Goal: Task Accomplishment & Management: Manage account settings

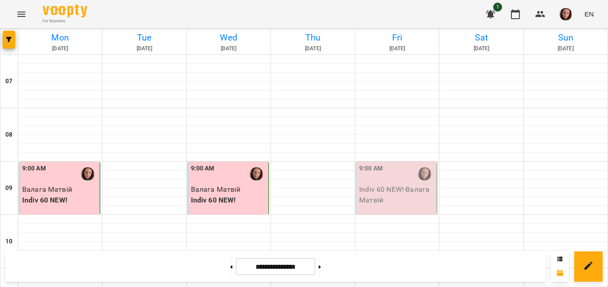
scroll to position [662, 0]
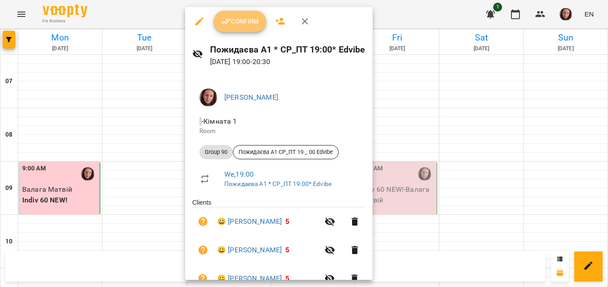
click at [237, 25] on span "Confirm" at bounding box center [240, 21] width 38 height 11
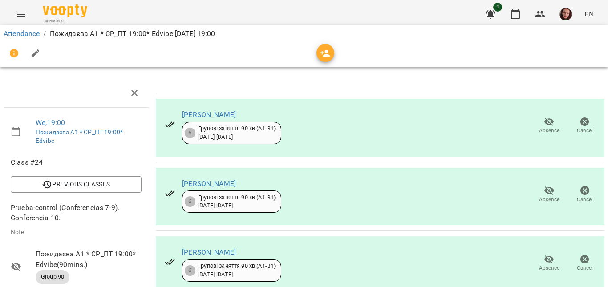
click at [544, 124] on icon "button" at bounding box center [549, 122] width 10 height 8
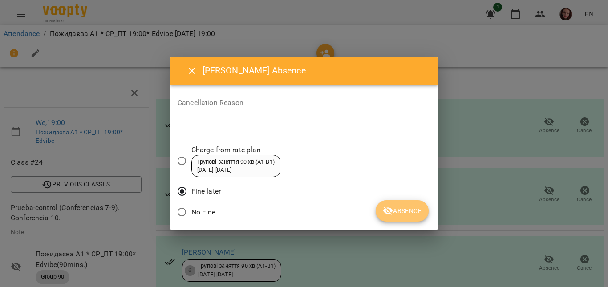
click at [391, 213] on icon "submit" at bounding box center [388, 211] width 11 height 11
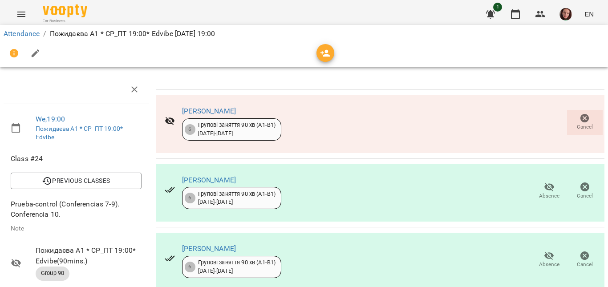
scroll to position [178, 0]
click at [544, 251] on icon "button" at bounding box center [549, 256] width 11 height 11
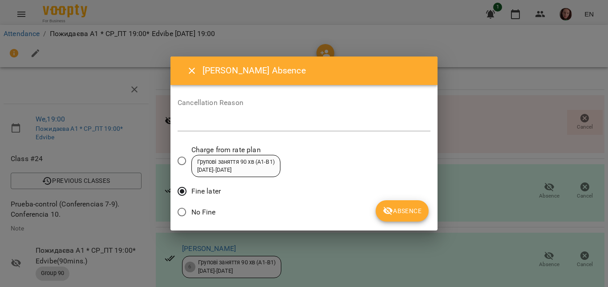
click at [404, 218] on button "Absence" at bounding box center [402, 210] width 53 height 21
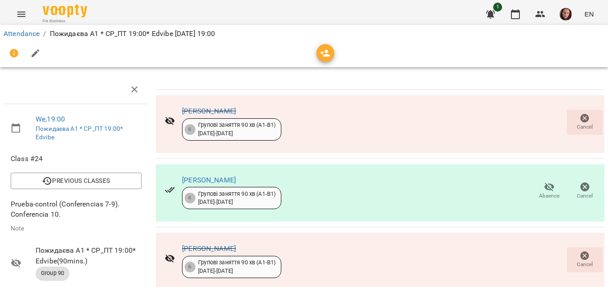
scroll to position [302, 0]
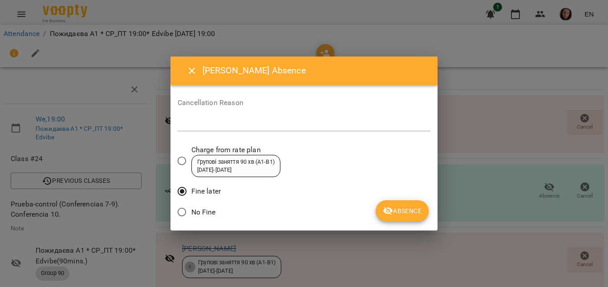
click at [404, 207] on span "Absence" at bounding box center [402, 211] width 39 height 11
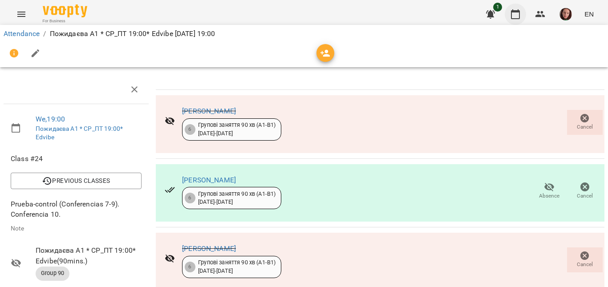
click at [518, 17] on icon "button" at bounding box center [515, 14] width 11 height 11
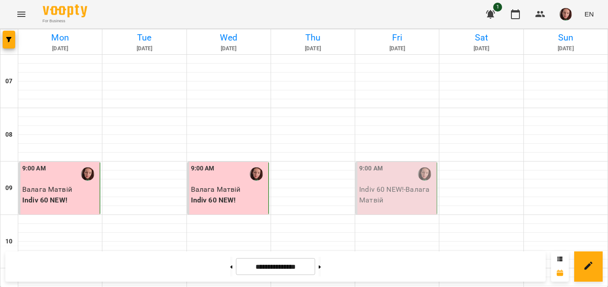
scroll to position [662, 0]
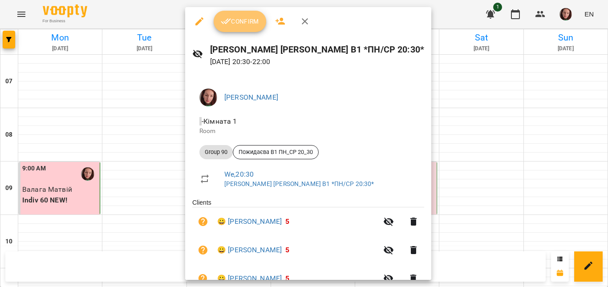
click at [232, 24] on span "Confirm" at bounding box center [240, 21] width 38 height 11
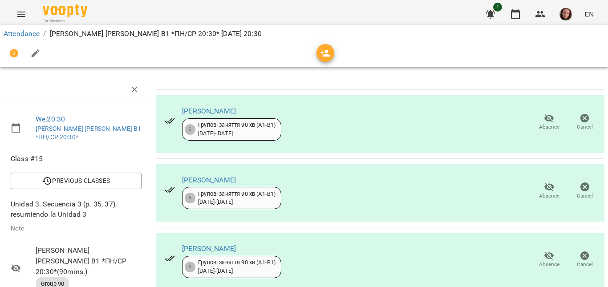
scroll to position [178, 0]
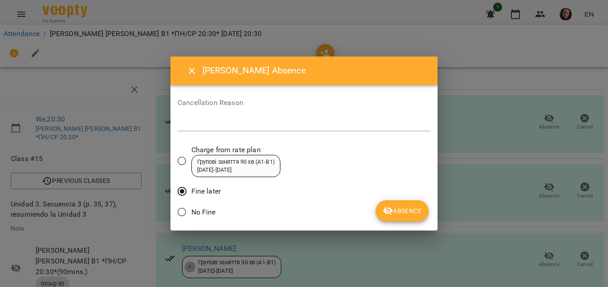
click at [396, 210] on span "Absence" at bounding box center [402, 211] width 39 height 11
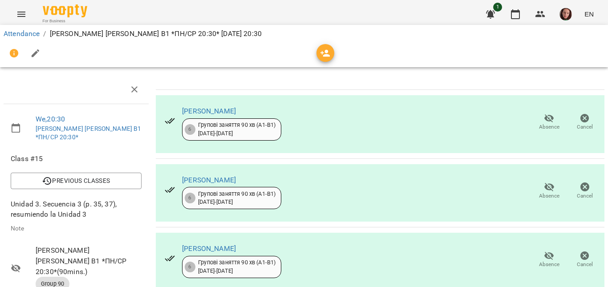
scroll to position [0, 0]
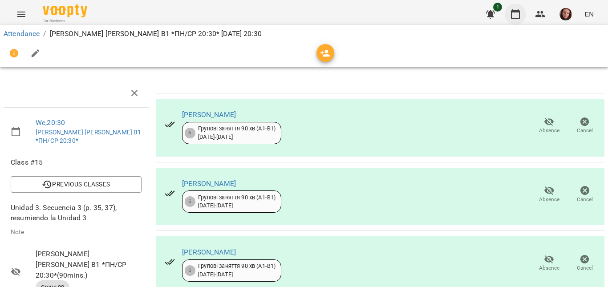
click at [516, 20] on button "button" at bounding box center [515, 14] width 21 height 21
